Goal: Information Seeking & Learning: Learn about a topic

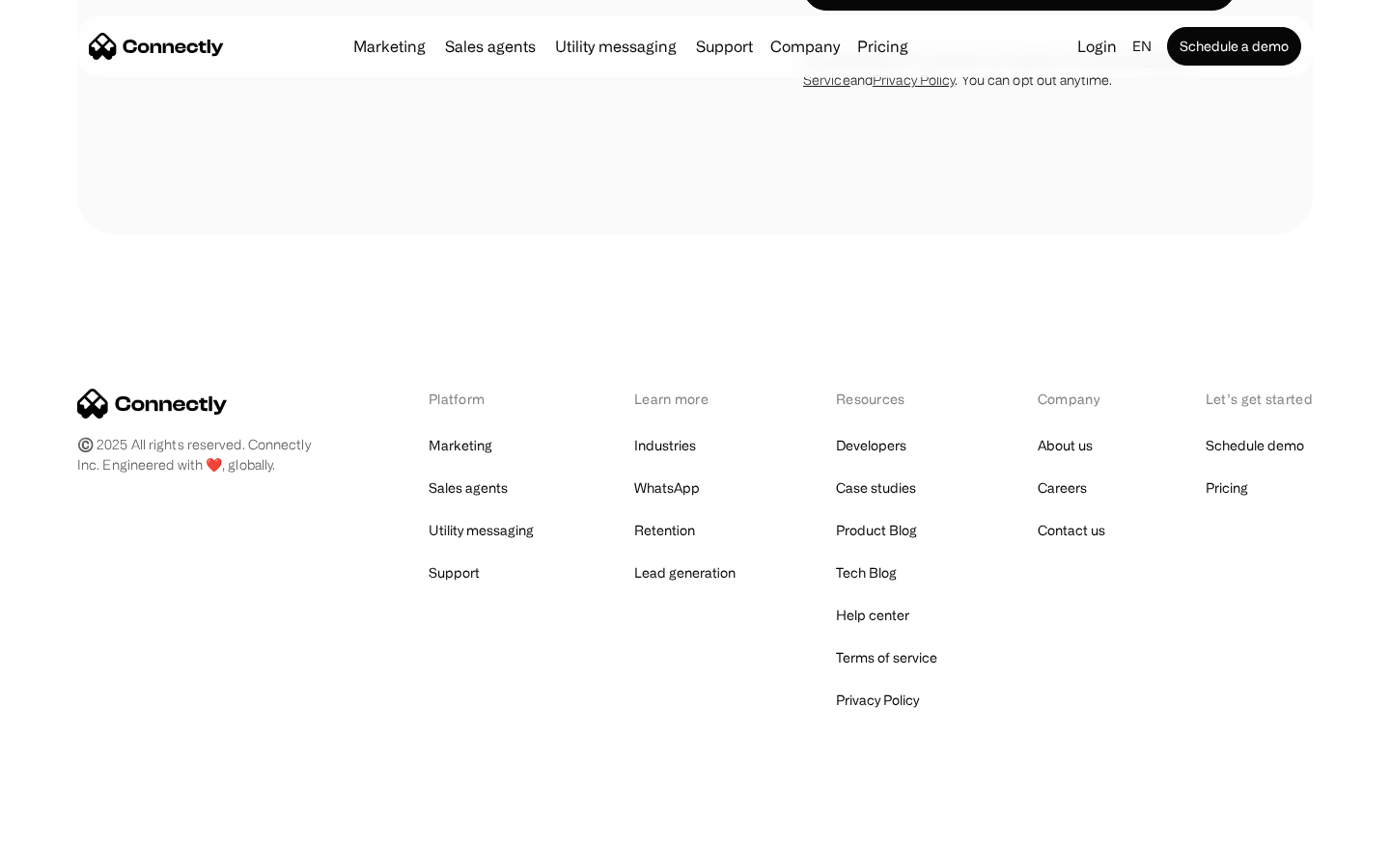
scroll to position [7572, 0]
